Goal: Task Accomplishment & Management: Manage account settings

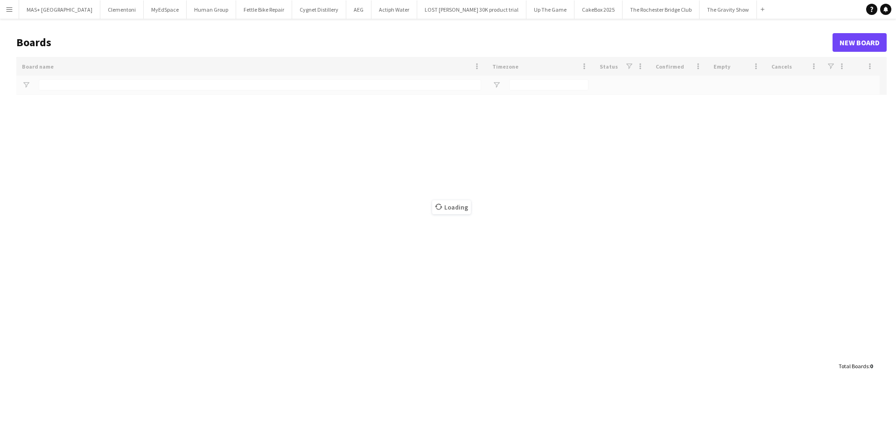
type input "**********"
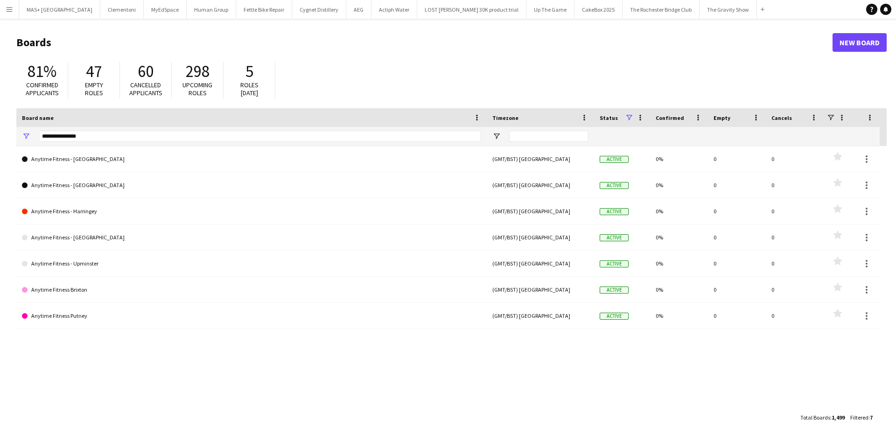
click at [9, 9] on app-icon "Menu" at bounding box center [9, 9] width 7 height 7
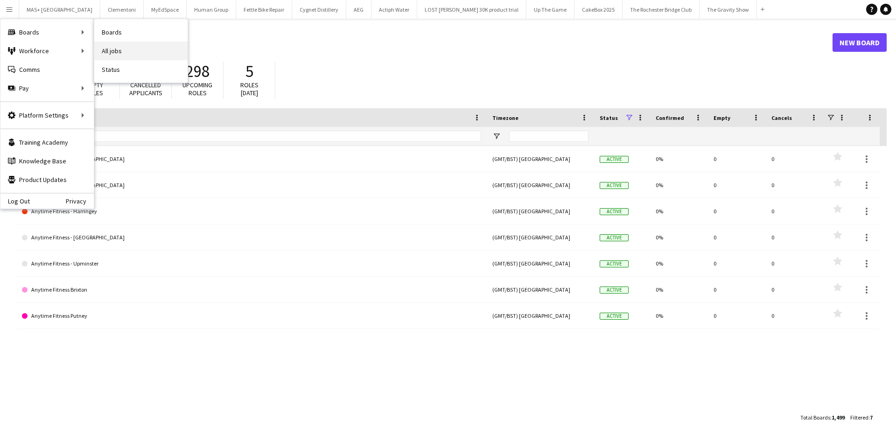
click at [122, 52] on link "All jobs" at bounding box center [140, 51] width 93 height 19
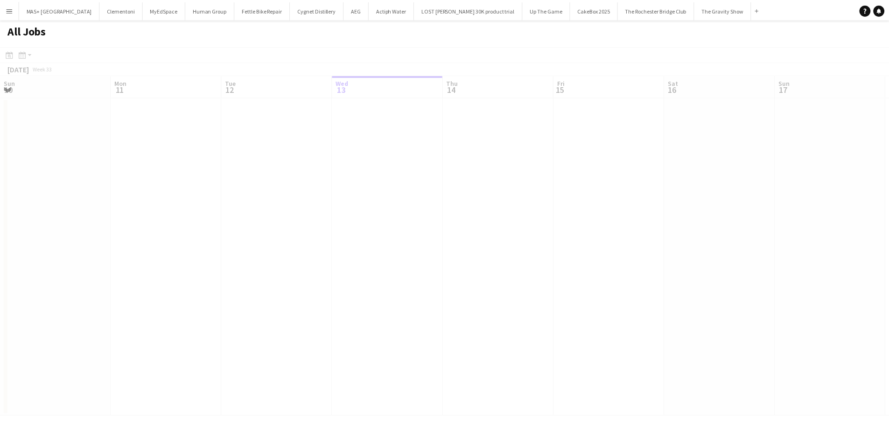
scroll to position [0, 223]
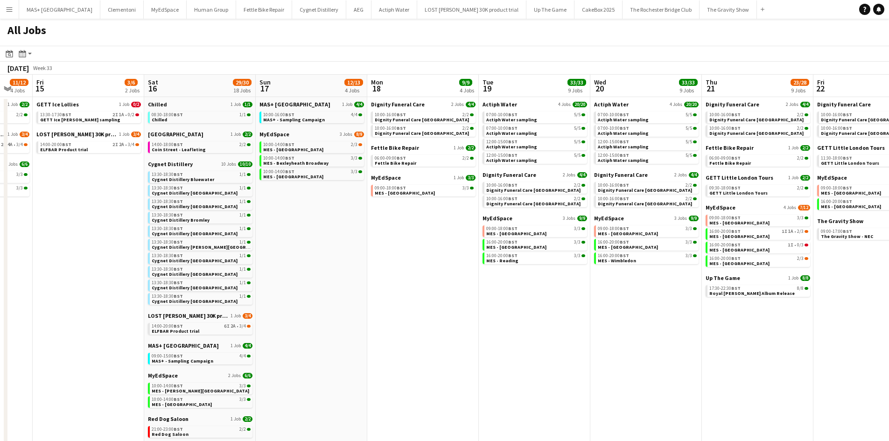
drag, startPoint x: 400, startPoint y: 181, endPoint x: 98, endPoint y: 168, distance: 302.2
click at [98, 168] on app-calendar-viewport "Tue 12 5/5 2 Jobs Wed 13 8/8 3 Jobs Thu 14 11/12 4 Jobs Fri 15 3/6 2 Jobs Sat 1…" at bounding box center [444, 323] width 889 height 496
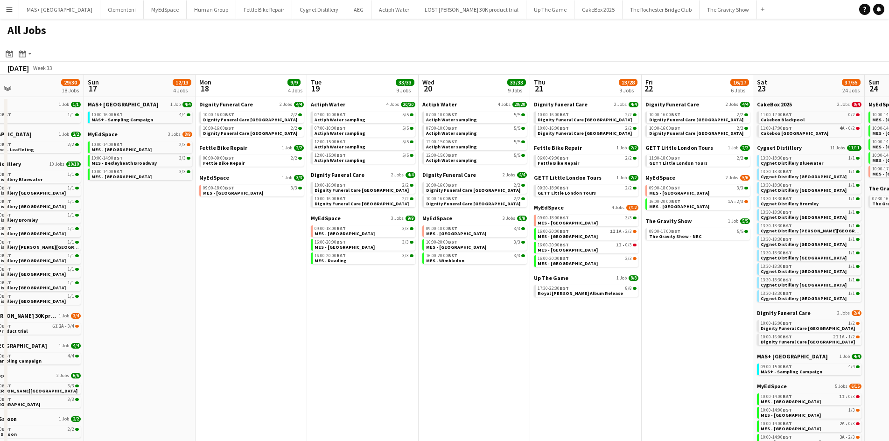
drag, startPoint x: 466, startPoint y: 274, endPoint x: 294, endPoint y: 275, distance: 171.7
click at [294, 275] on app-calendar-viewport "Tue 12 5/5 2 Jobs Wed 13 8/8 3 Jobs Thu 14 11/12 4 Jobs Fri 15 3/6 2 Jobs Sat 1…" at bounding box center [444, 323] width 889 height 496
click at [576, 292] on span "Royal [PERSON_NAME] Album Release" at bounding box center [580, 293] width 85 height 6
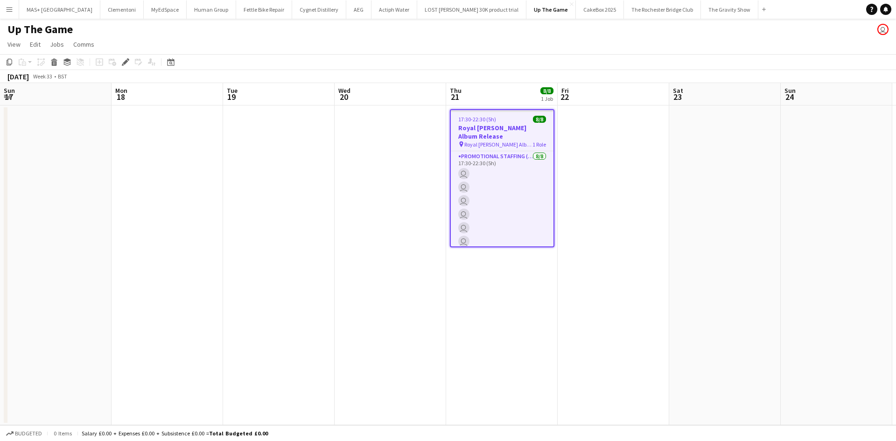
scroll to position [0, 321]
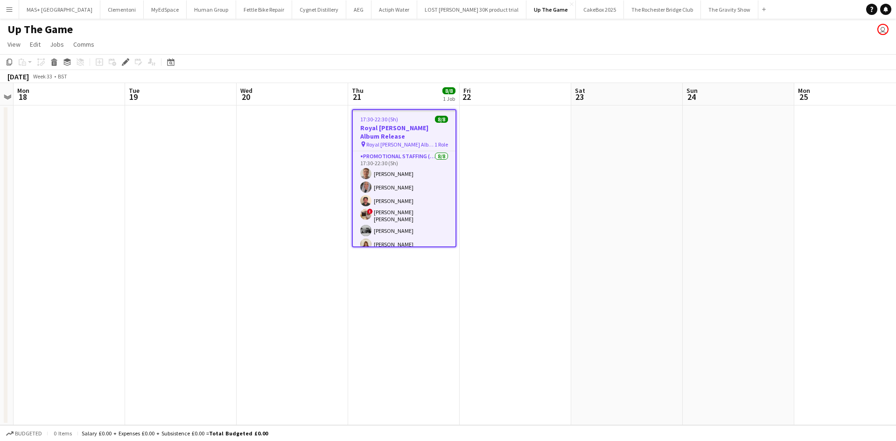
click at [398, 141] on span "Royal [PERSON_NAME] Album Release" at bounding box center [400, 144] width 68 height 7
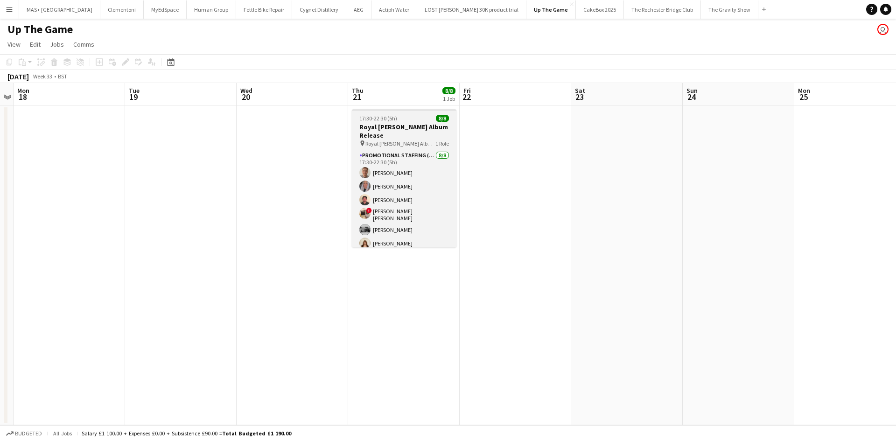
click at [370, 130] on h3 "Royal [PERSON_NAME] Album Release" at bounding box center [404, 131] width 105 height 17
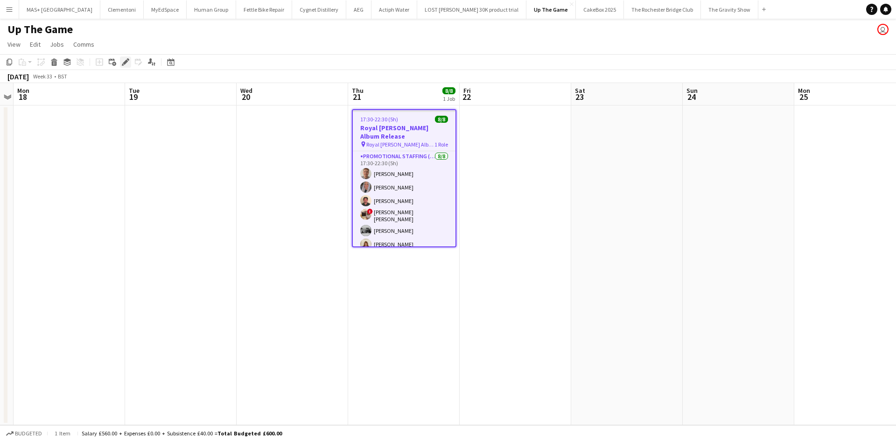
click at [123, 62] on icon "Edit" at bounding box center [125, 61] width 7 height 7
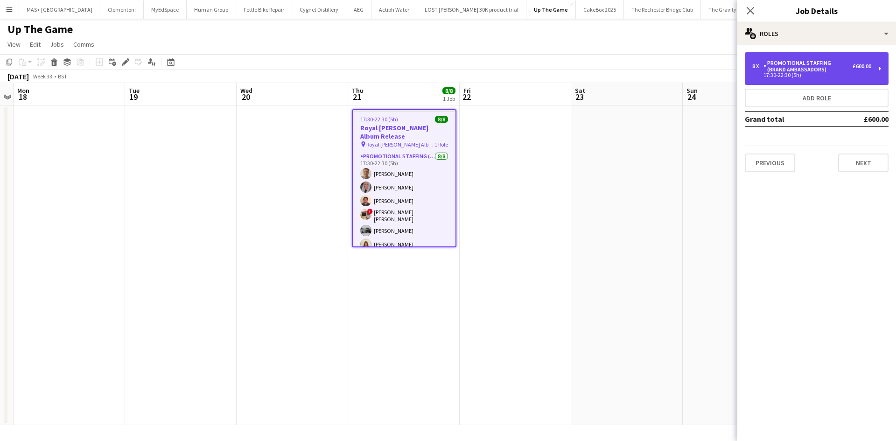
click at [795, 61] on div "Promotional Staffing (Brand Ambassadors)" at bounding box center [807, 66] width 89 height 13
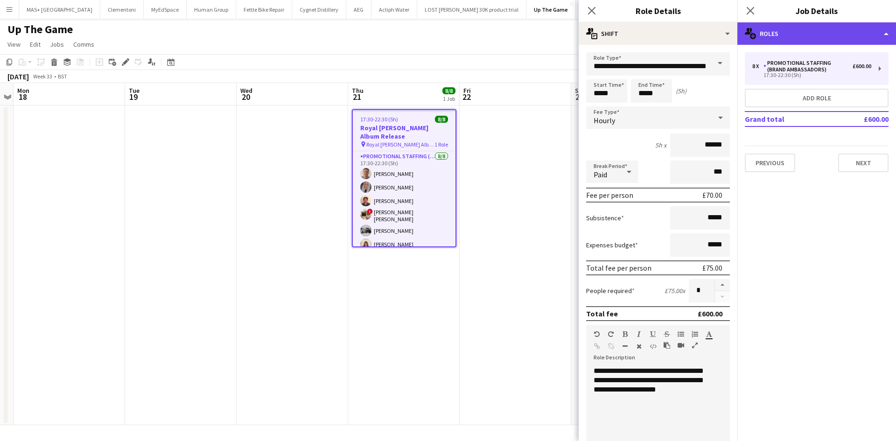
click at [786, 34] on div "multiple-users-add Roles" at bounding box center [816, 33] width 159 height 22
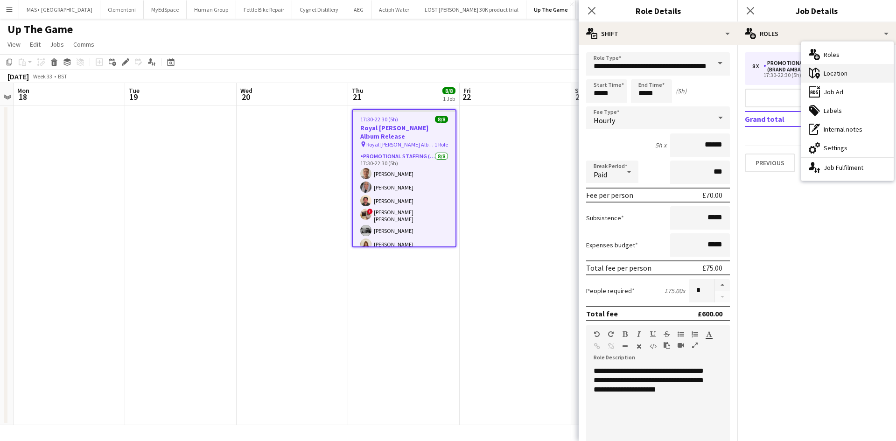
click at [829, 70] on div "maps-pin-1 Location" at bounding box center [847, 73] width 92 height 19
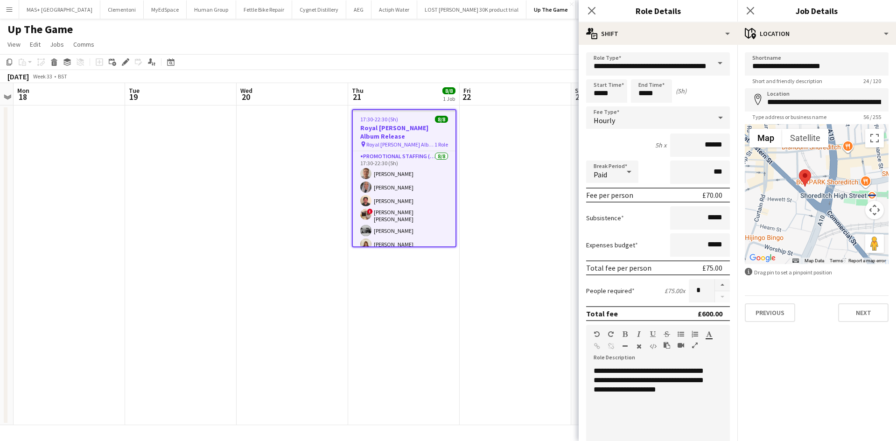
drag, startPoint x: 818, startPoint y: 230, endPoint x: 850, endPoint y: 161, distance: 75.8
click at [850, 161] on div at bounding box center [817, 194] width 144 height 140
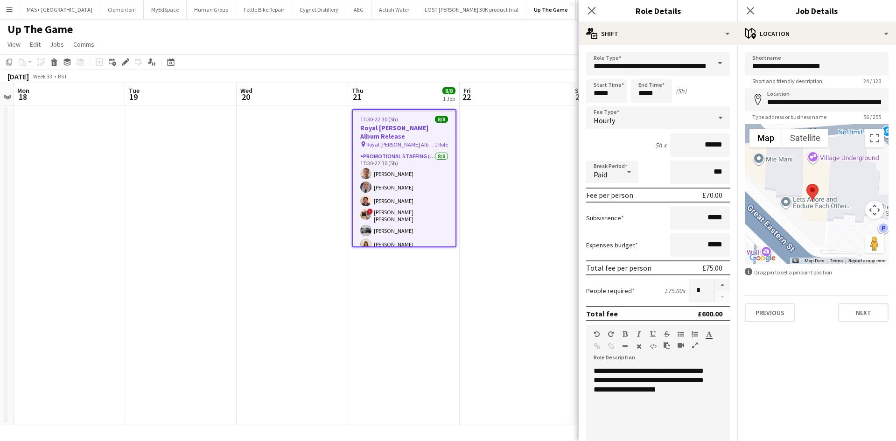
drag, startPoint x: 819, startPoint y: 180, endPoint x: 803, endPoint y: 209, distance: 32.6
click at [803, 209] on div at bounding box center [817, 194] width 144 height 140
drag, startPoint x: 814, startPoint y: 192, endPoint x: 815, endPoint y: 150, distance: 42.0
click at [808, 146] on area at bounding box center [808, 146] width 0 height 0
type input "**********"
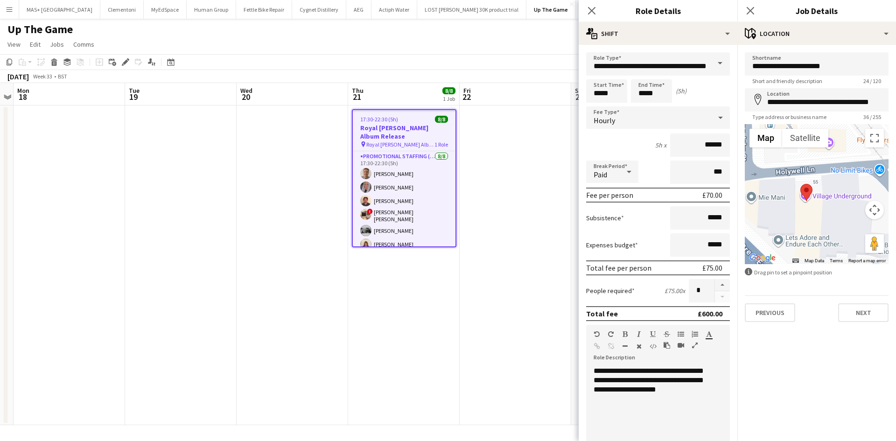
drag, startPoint x: 837, startPoint y: 165, endPoint x: 829, endPoint y: 207, distance: 42.2
click at [829, 207] on div at bounding box center [817, 194] width 144 height 140
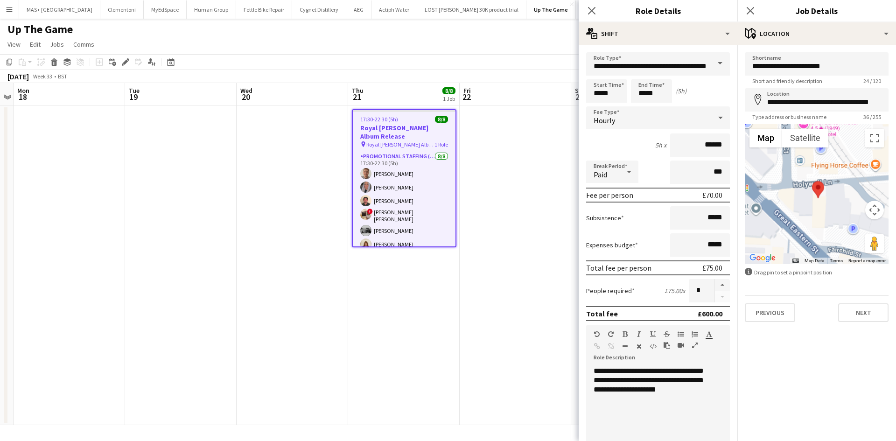
drag, startPoint x: 858, startPoint y: 211, endPoint x: 790, endPoint y: 175, distance: 77.5
click at [790, 175] on div at bounding box center [817, 194] width 144 height 140
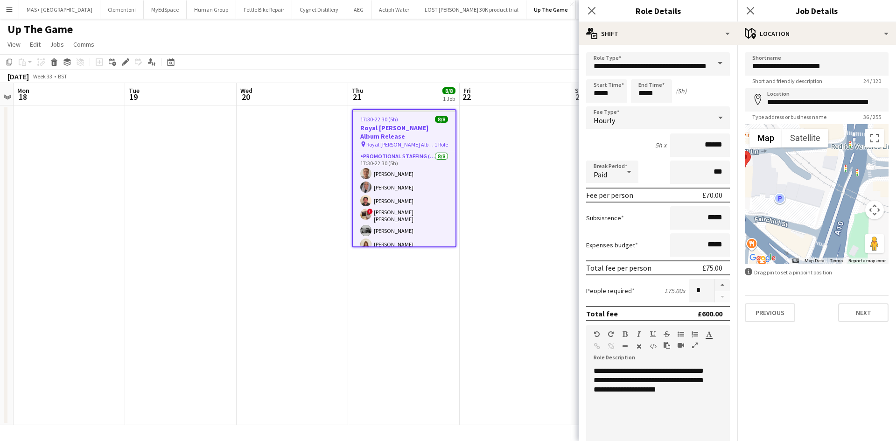
drag, startPoint x: 785, startPoint y: 181, endPoint x: 812, endPoint y: 200, distance: 33.8
click at [812, 200] on div at bounding box center [817, 194] width 144 height 140
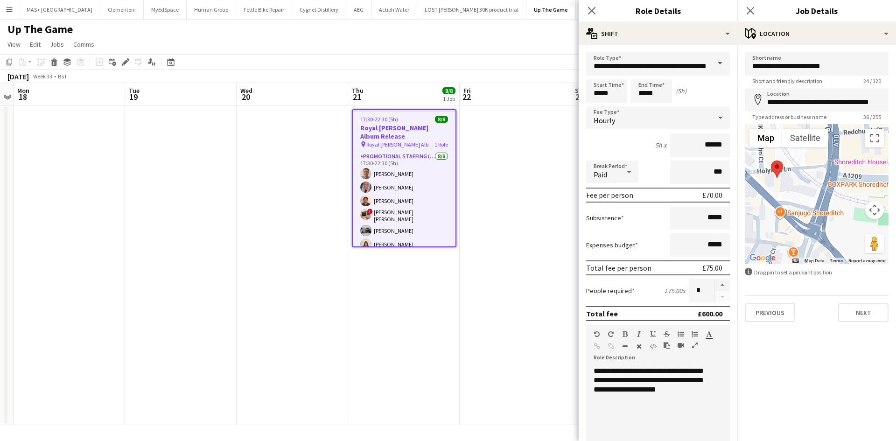
click at [539, 207] on app-date-cell at bounding box center [516, 265] width 112 height 320
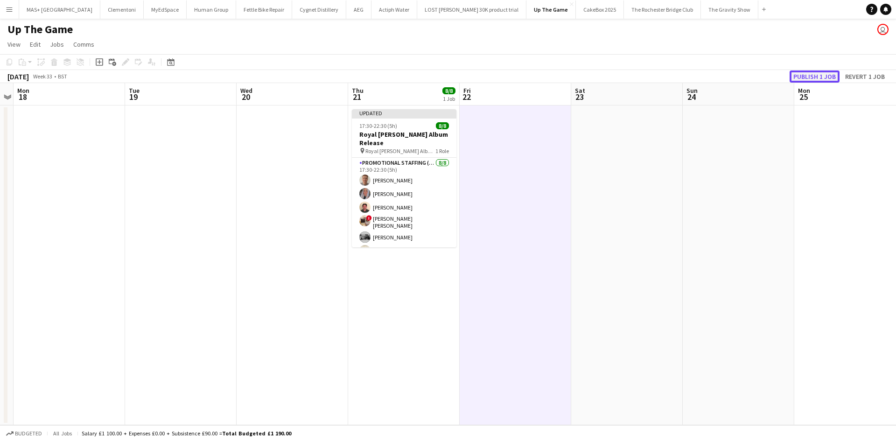
click at [800, 78] on button "Publish 1 job" at bounding box center [815, 76] width 50 height 12
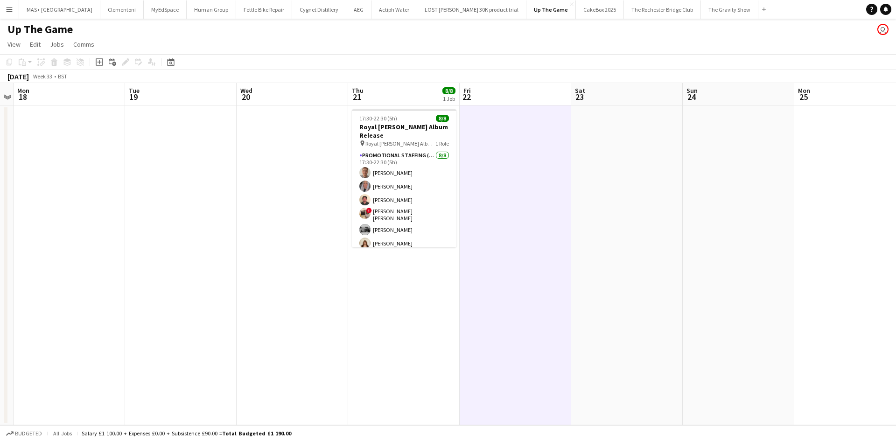
click at [259, 320] on app-date-cell at bounding box center [293, 265] width 112 height 320
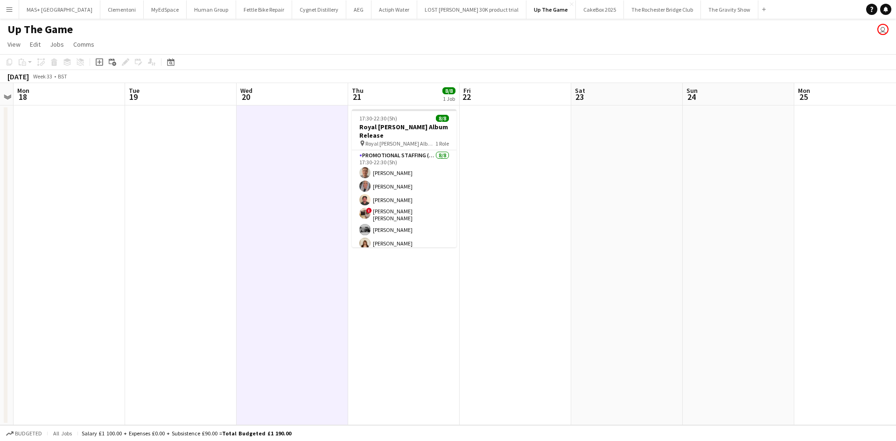
click at [8, 15] on button "Menu" at bounding box center [9, 9] width 19 height 19
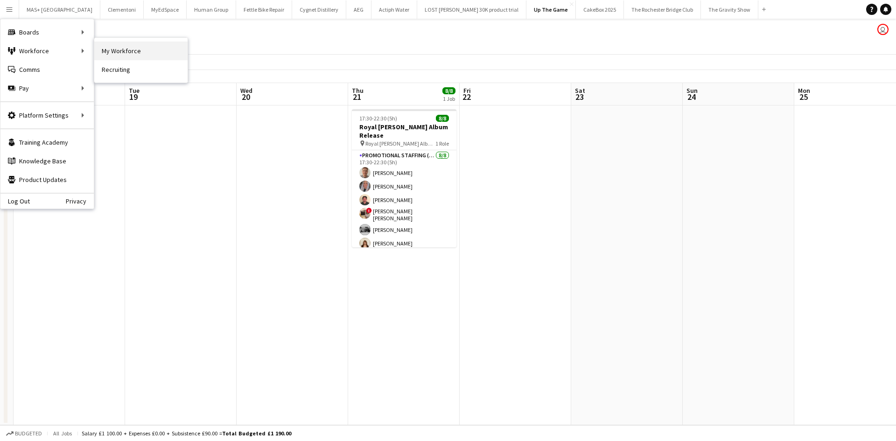
click at [146, 57] on link "My Workforce" at bounding box center [140, 51] width 93 height 19
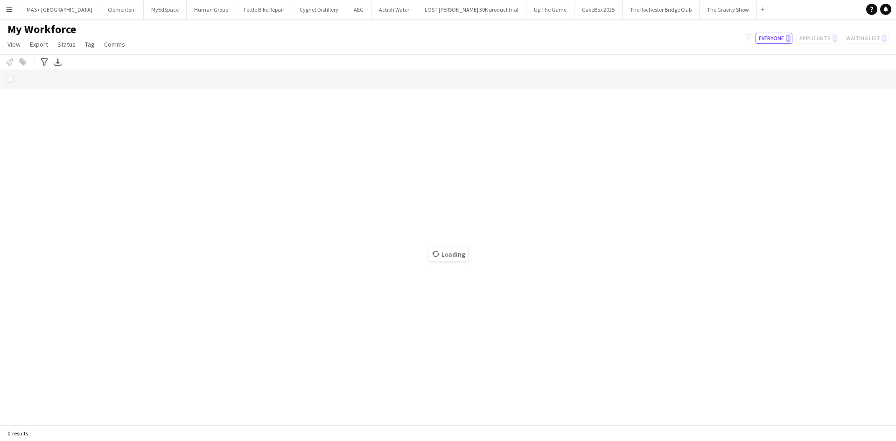
click at [7, 4] on button "Menu" at bounding box center [9, 9] width 19 height 19
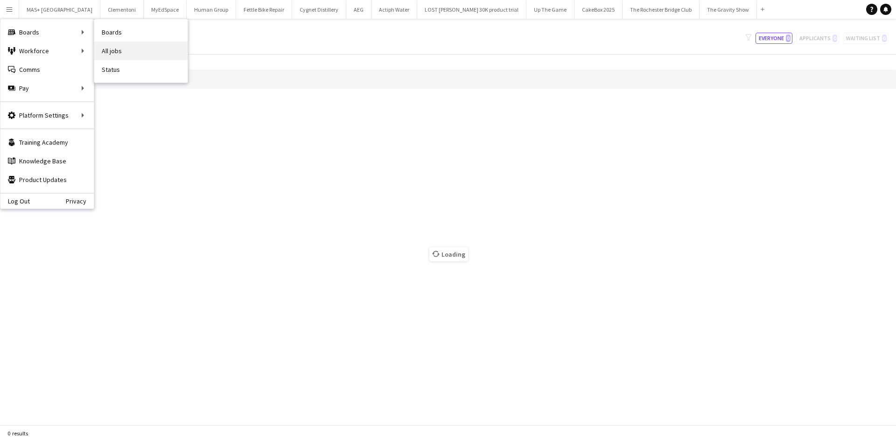
click at [123, 56] on link "All jobs" at bounding box center [140, 51] width 93 height 19
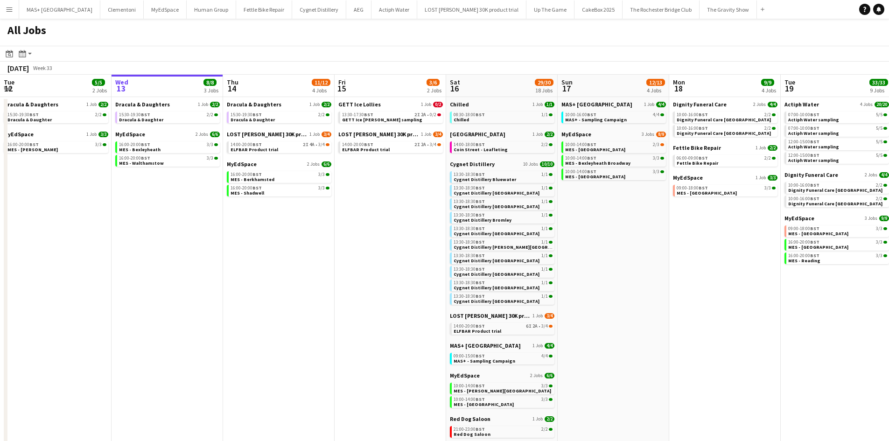
scroll to position [0, 250]
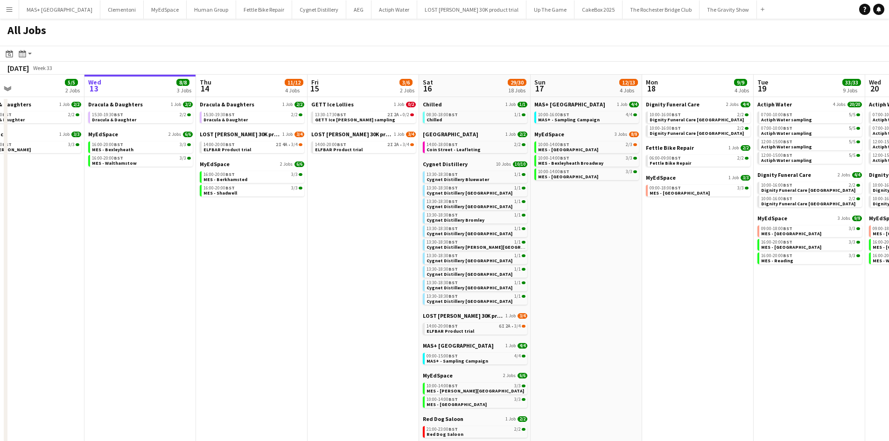
drag, startPoint x: 374, startPoint y: 168, endPoint x: 347, endPoint y: 170, distance: 27.1
click at [347, 170] on app-calendar-viewport "Sun 10 15/18 7 Jobs Mon 11 Tue 12 5/5 2 Jobs Wed 13 8/8 3 Jobs Thu 14 11/12 4 J…" at bounding box center [444, 323] width 889 height 496
click at [344, 121] on span "GETT Ice [PERSON_NAME] sampling" at bounding box center [355, 120] width 80 height 6
click at [717, 297] on app-date-cell "Dignity Funeral Care 2 Jobs 4/4 10:00-16:00 BST 2/2 Dignity Funeral Care Aberde…" at bounding box center [698, 334] width 112 height 474
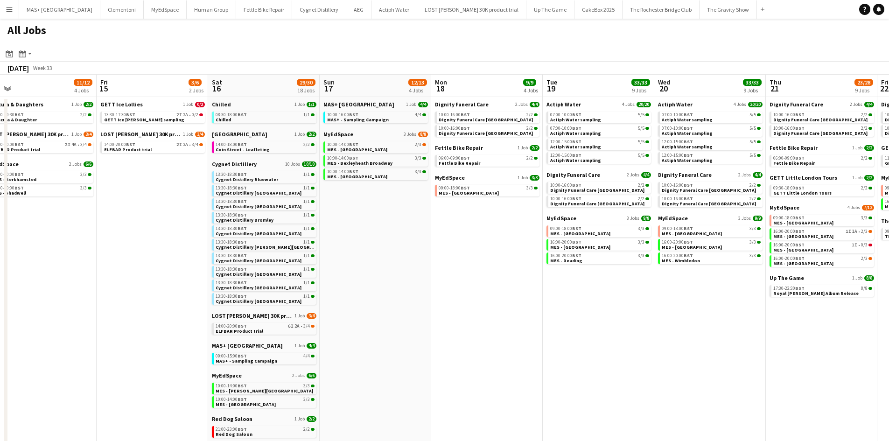
drag, startPoint x: 832, startPoint y: 308, endPoint x: 622, endPoint y: 289, distance: 211.8
click at [622, 289] on app-calendar-viewport "Sun 10 15/18 7 Jobs Mon 11 Tue 12 5/5 2 Jobs Wed 13 8/8 3 Jobs Thu 14 11/12 4 J…" at bounding box center [444, 323] width 889 height 496
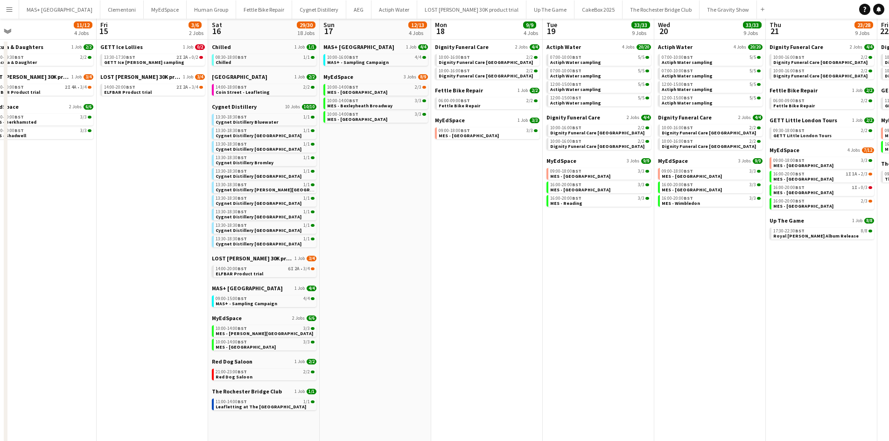
scroll to position [0, 0]
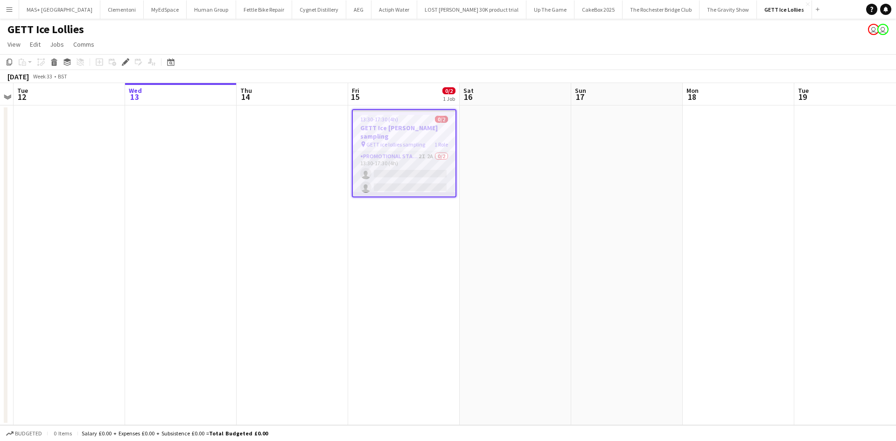
click at [394, 154] on app-card-role "Promotional Staffing (Sampling Staff) 2I 2A 0/2 13:30-17:30 (4h) single-neutral…" at bounding box center [404, 173] width 103 height 45
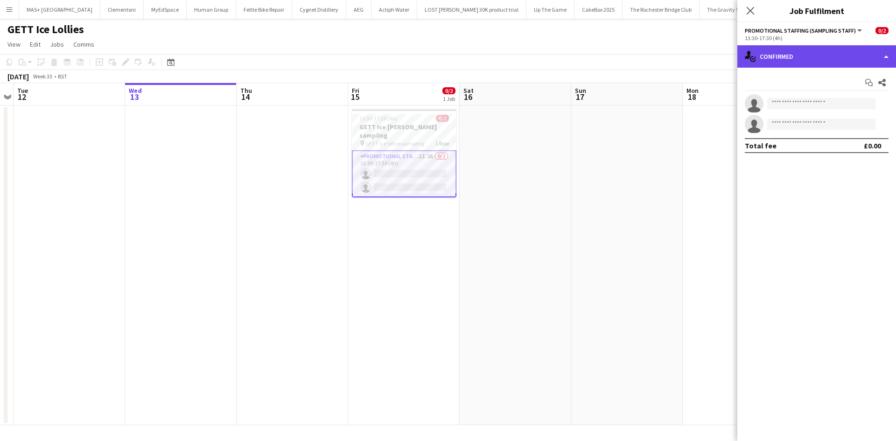
click at [788, 57] on div "single-neutral-actions-check-2 Confirmed" at bounding box center [816, 56] width 159 height 22
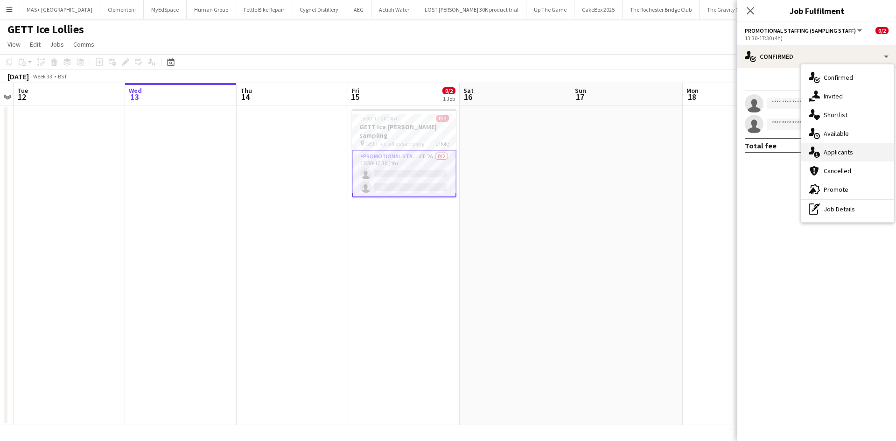
click at [831, 148] on div "single-neutral-actions-information Applicants" at bounding box center [847, 152] width 92 height 19
